Goal: Task Accomplishment & Management: Complete application form

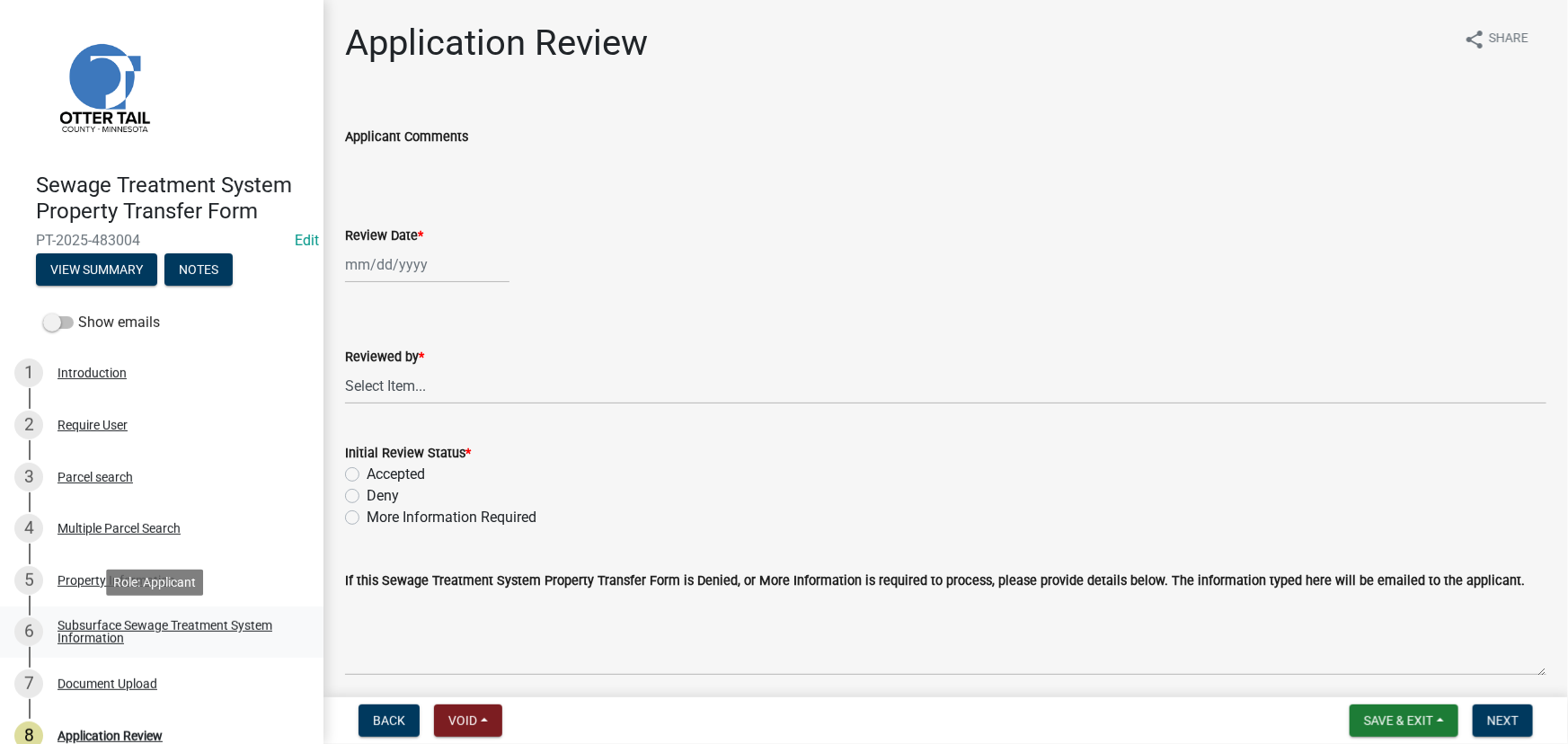
click at [176, 620] on div "Subsurface Sewage Treatment System Information" at bounding box center [175, 632] width 237 height 25
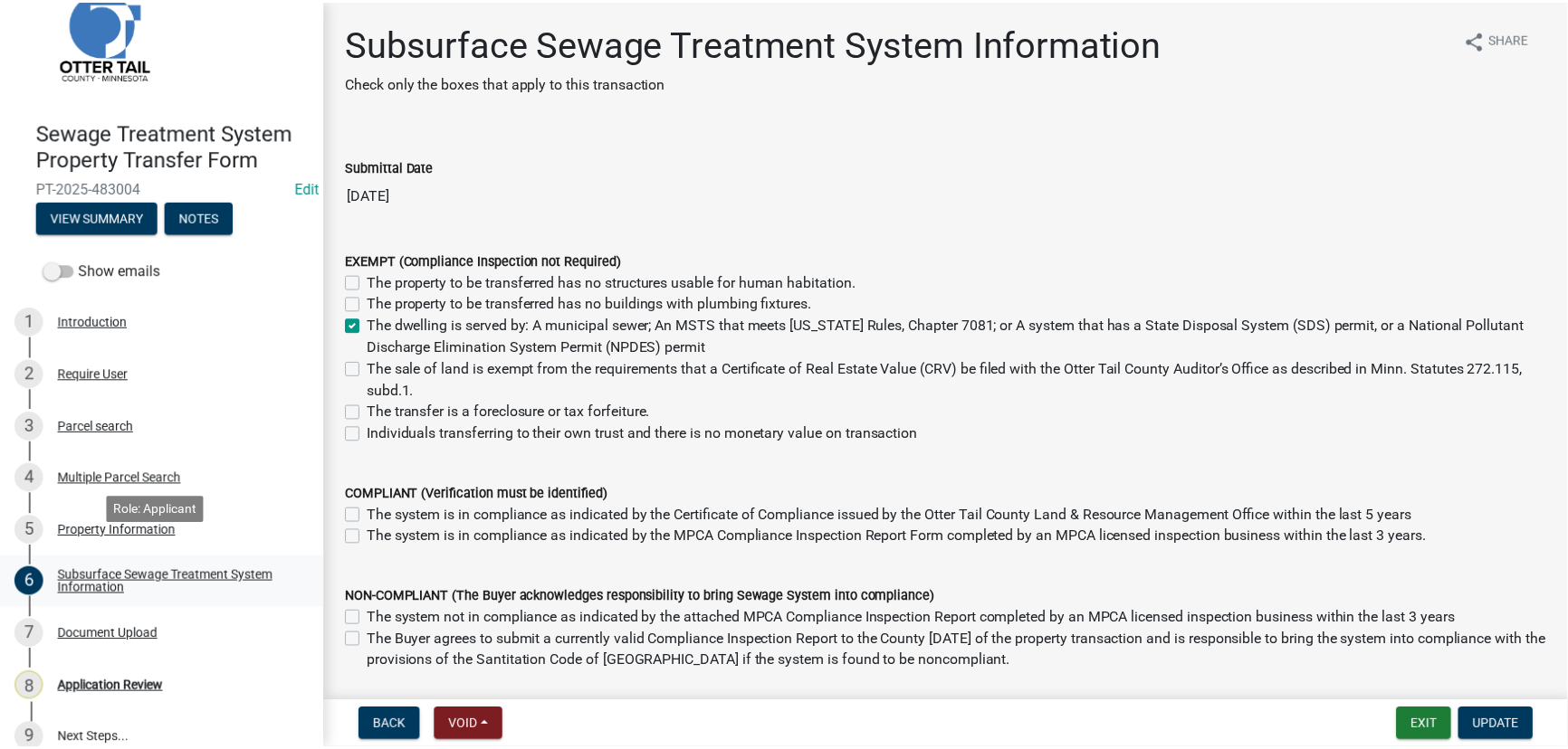
scroll to position [76, 0]
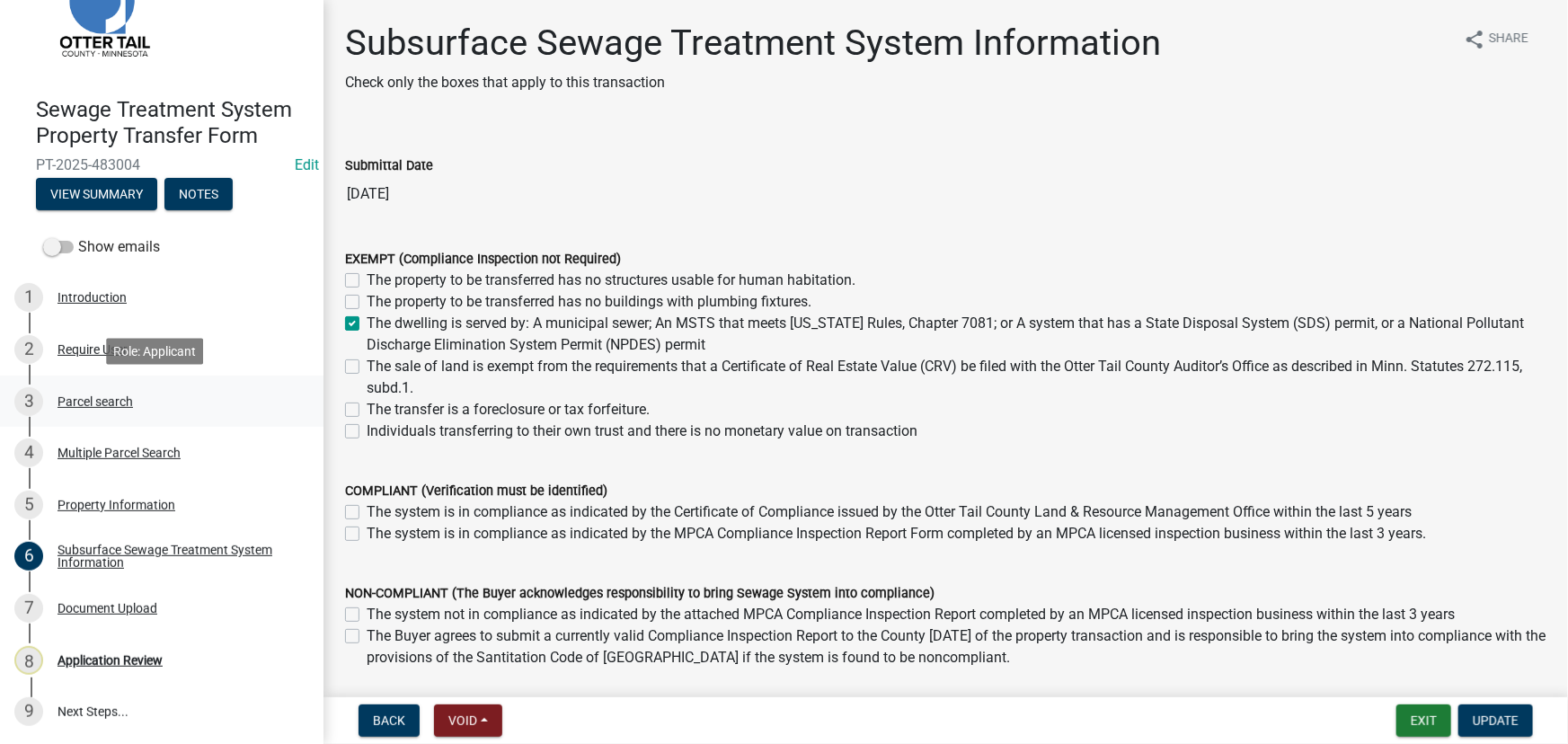
click at [139, 395] on div "3 Parcel search" at bounding box center [155, 401] width 280 height 29
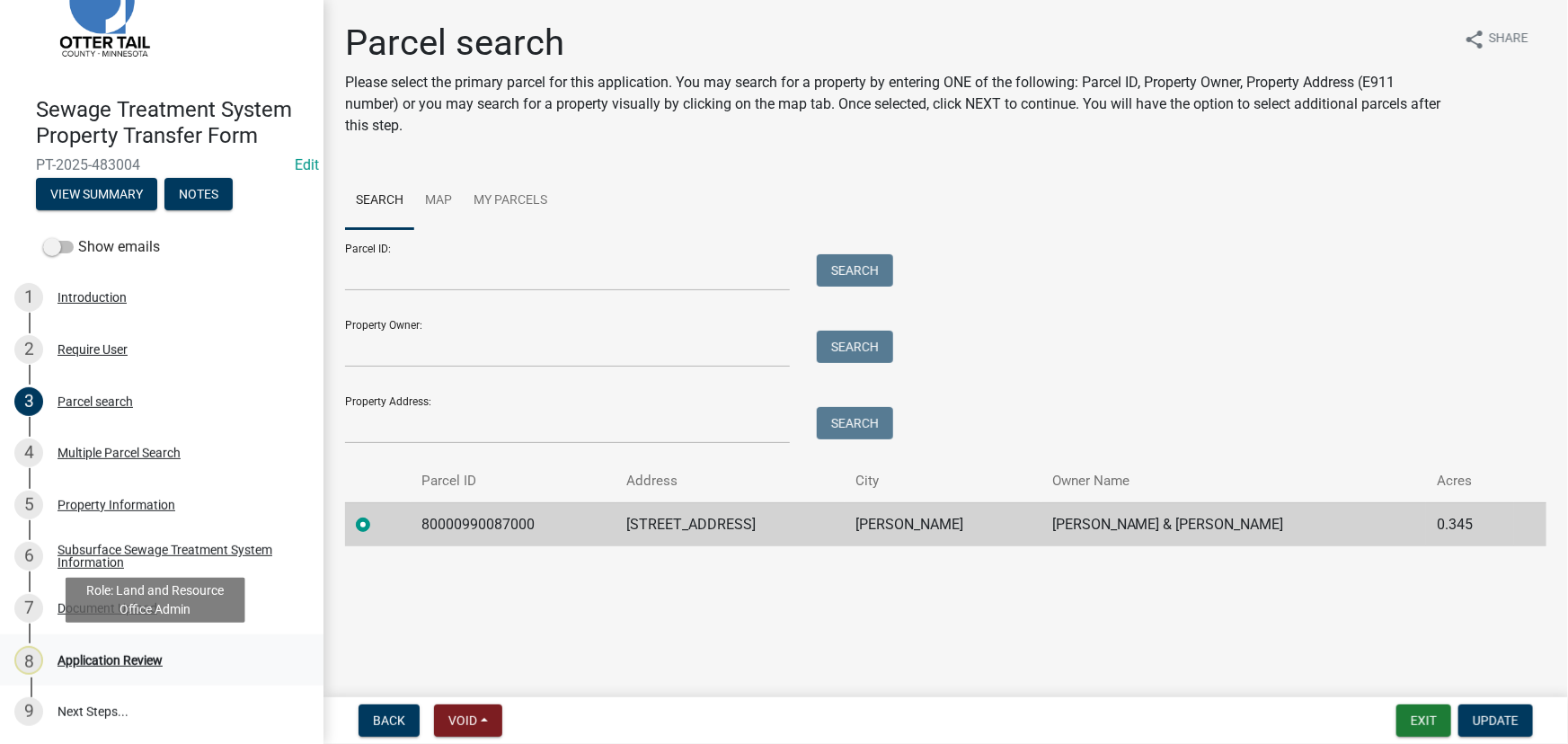
click at [102, 664] on div "Application Review" at bounding box center [110, 661] width 105 height 13
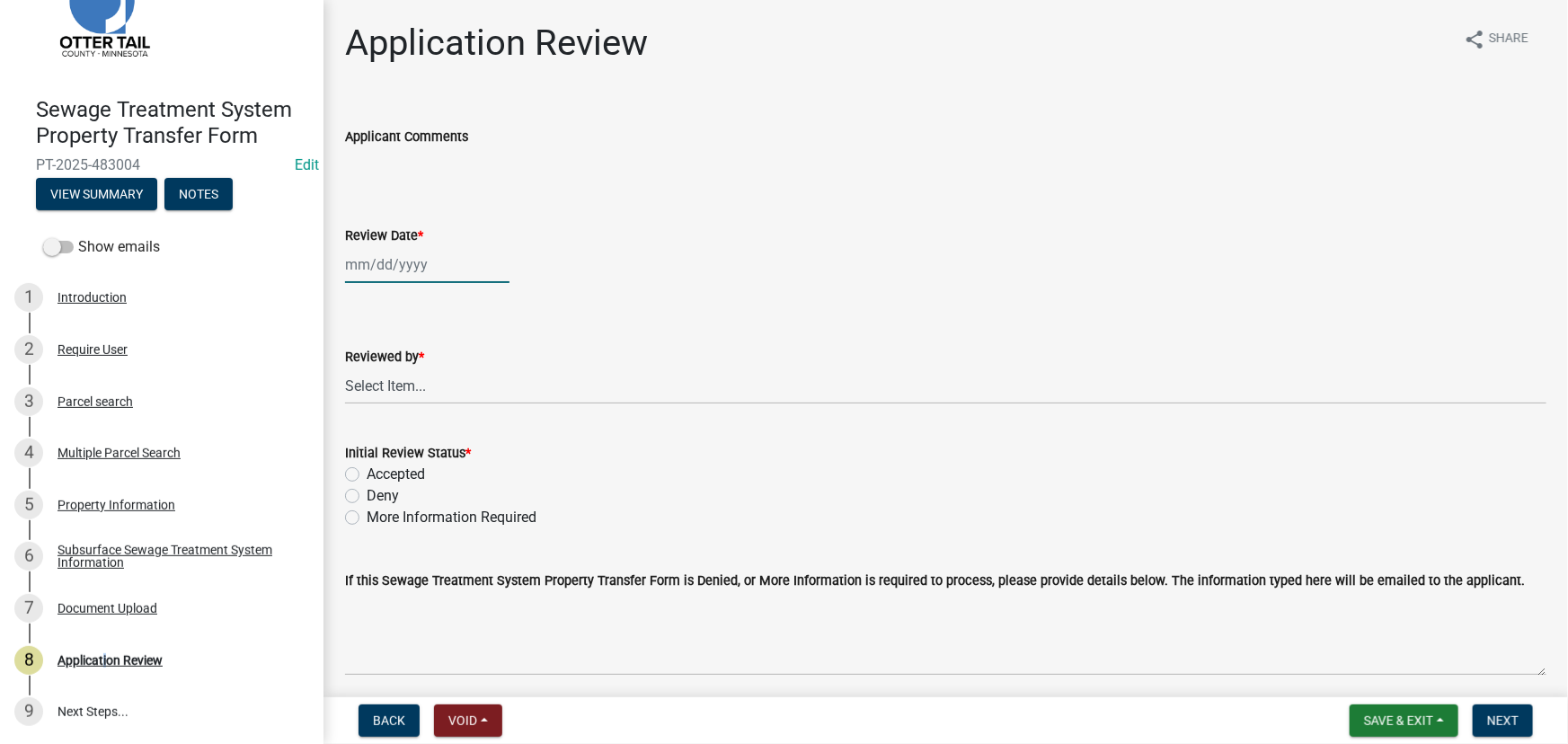
click at [424, 270] on div at bounding box center [427, 265] width 164 height 37
select select "9"
select select "2025"
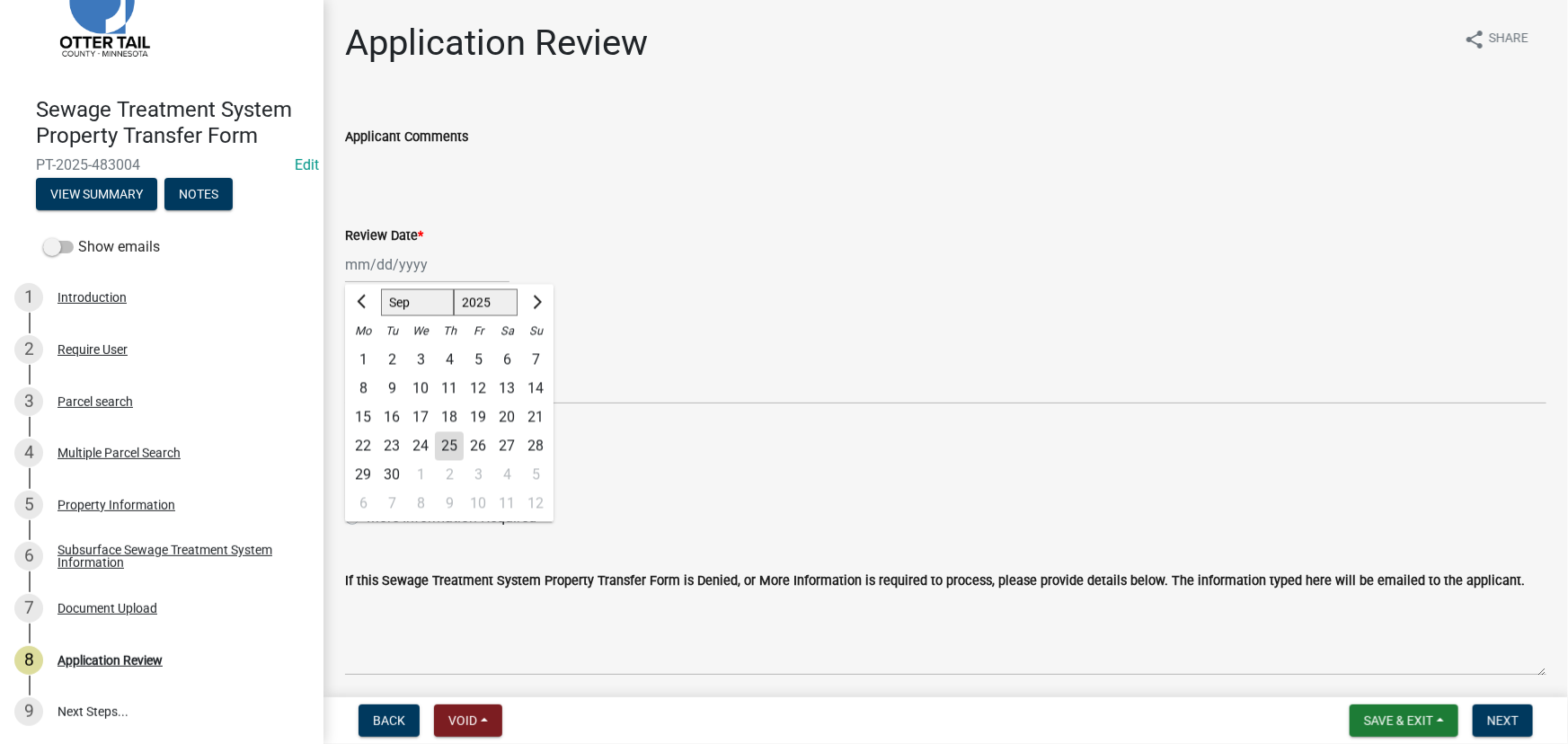
click at [454, 449] on div "25" at bounding box center [449, 446] width 29 height 29
type input "[DATE]"
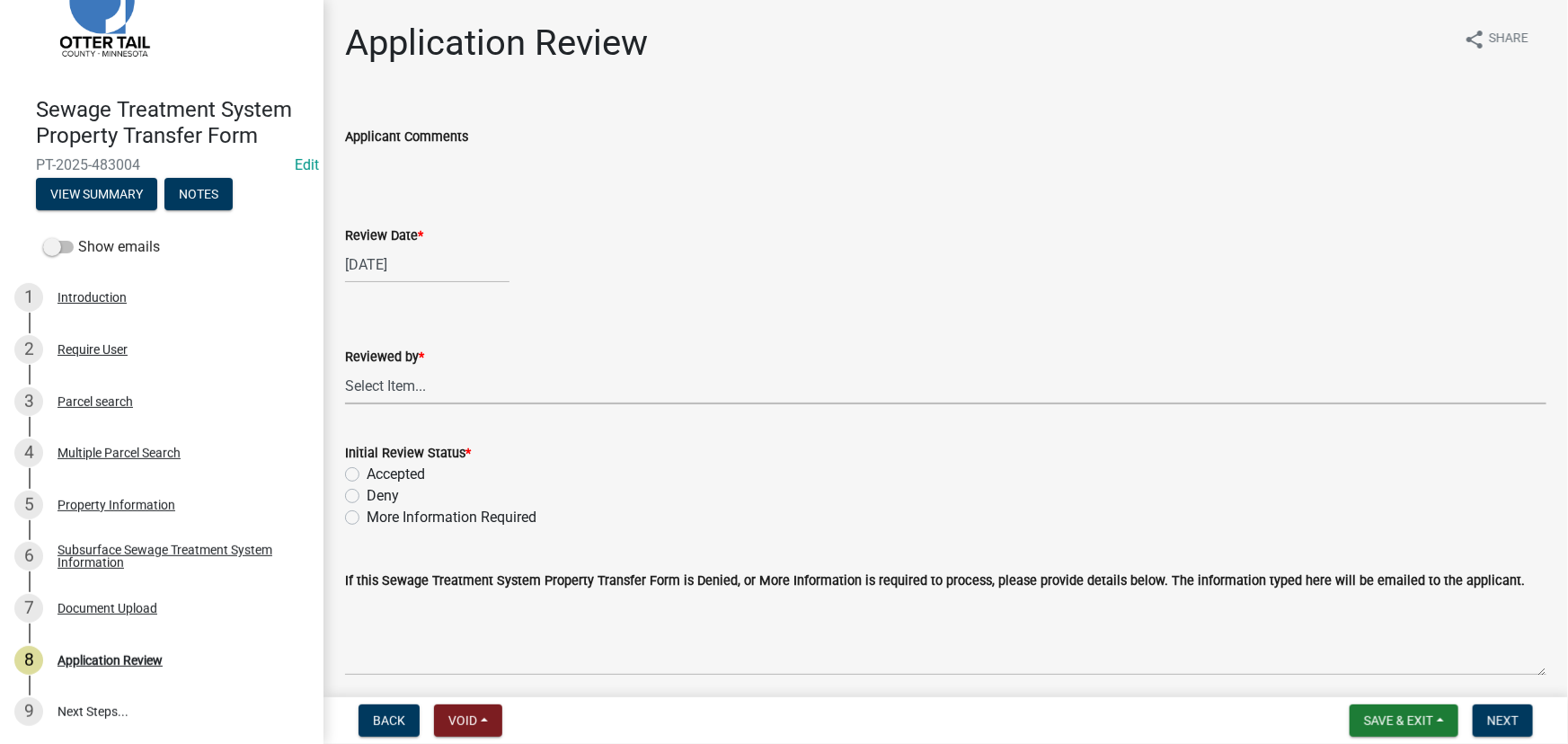
click at [405, 397] on select "Select Item... [PERSON_NAME] [PERSON_NAME] [PERSON_NAME] [PERSON_NAME] [PERSON_…" at bounding box center [945, 386] width 1201 height 37
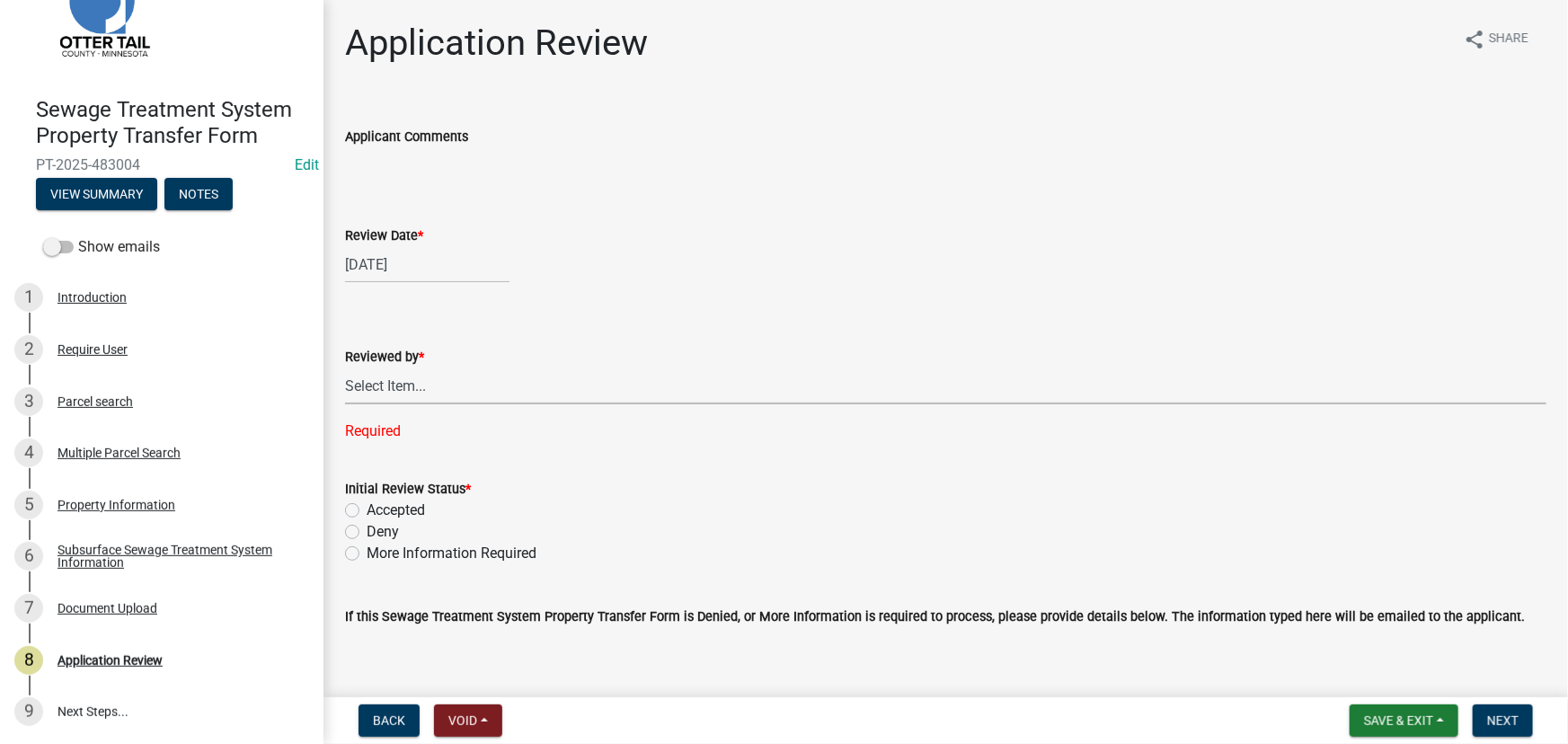
click at [423, 382] on select "Select Item... [PERSON_NAME] [PERSON_NAME] [PERSON_NAME] [PERSON_NAME] [PERSON_…" at bounding box center [945, 386] width 1201 height 37
click at [345, 368] on select "Select Item... [PERSON_NAME] [PERSON_NAME] [PERSON_NAME] [PERSON_NAME] [PERSON_…" at bounding box center [945, 386] width 1201 height 37
select select "190fd4c8-42ef-492b-a4a0-a0213555944c"
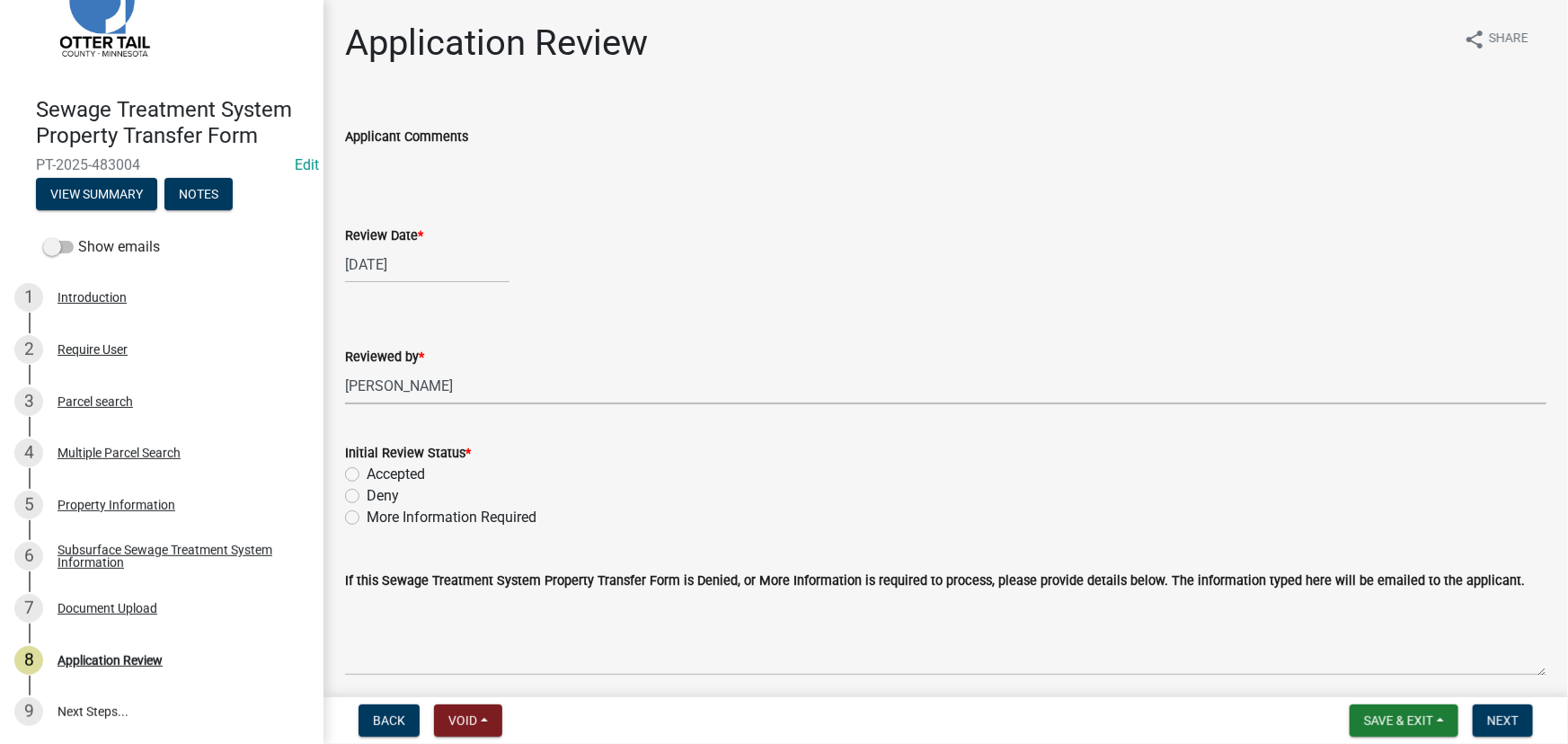
click at [412, 466] on label "Accepted" at bounding box center [395, 474] width 58 height 21
click at [378, 466] on input "Accepted" at bounding box center [372, 469] width 12 height 12
radio input "true"
click at [1515, 714] on span "Next" at bounding box center [1503, 721] width 31 height 15
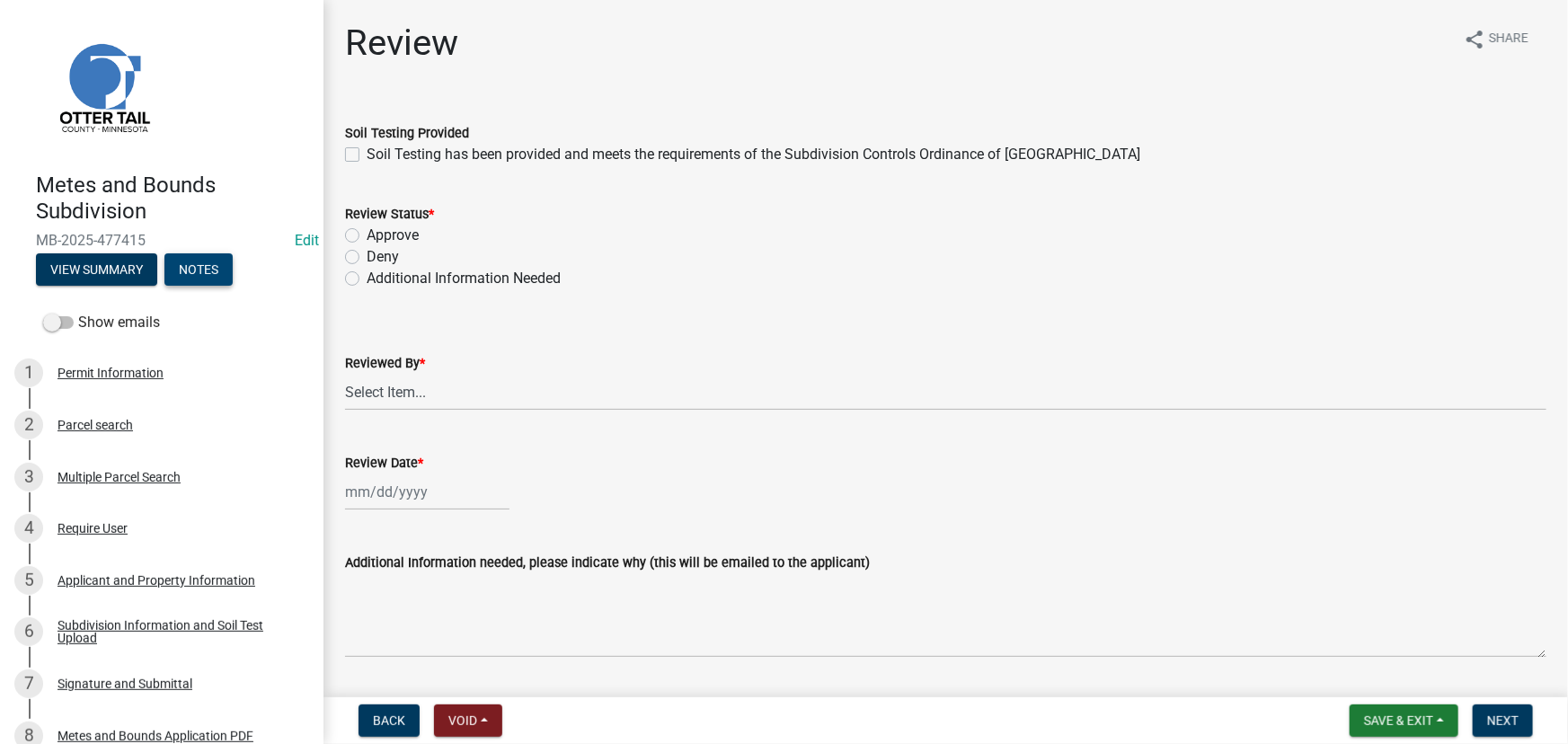
click at [188, 266] on button "Notes" at bounding box center [198, 269] width 68 height 32
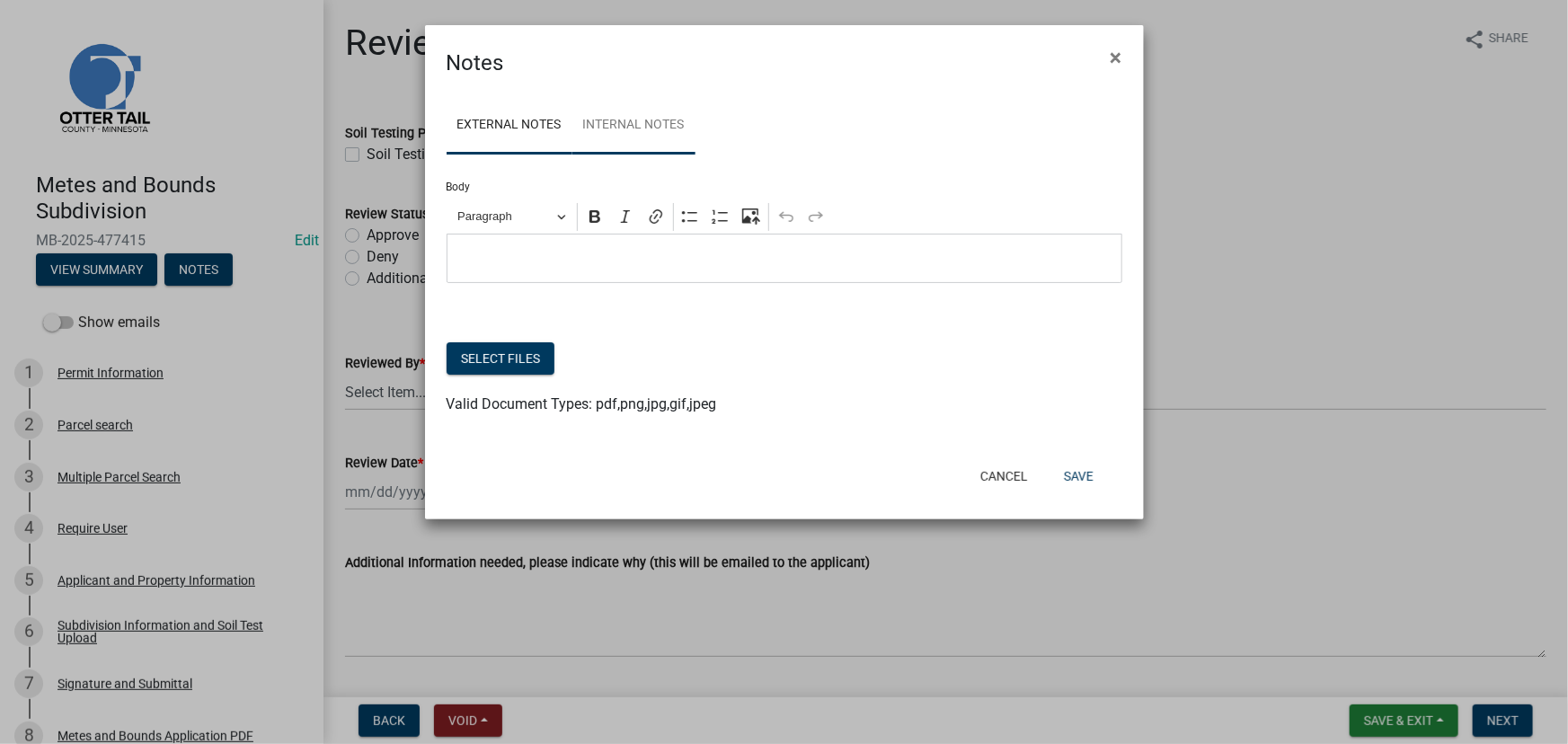
click at [612, 131] on link "Internal Notes" at bounding box center [634, 125] width 124 height 57
click at [1112, 65] on span "×" at bounding box center [1116, 57] width 12 height 25
